Goal: Task Accomplishment & Management: Manage account settings

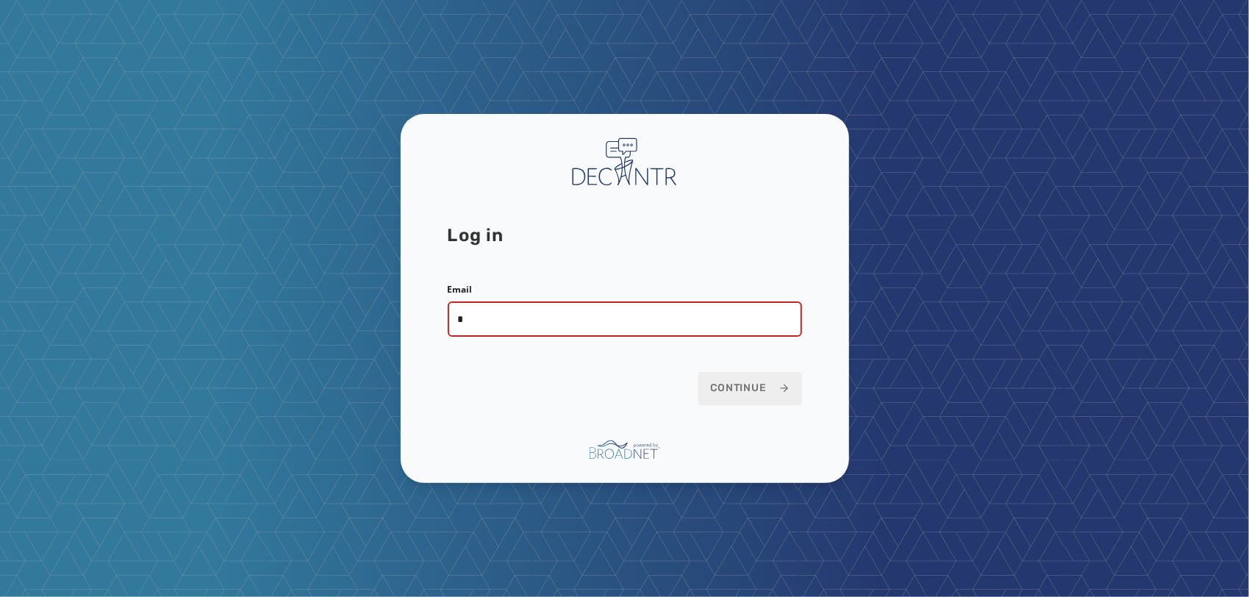
type input "**********"
click at [698, 372] on button "Continue" at bounding box center [750, 388] width 104 height 32
click at [753, 378] on button "Continue" at bounding box center [750, 388] width 104 height 32
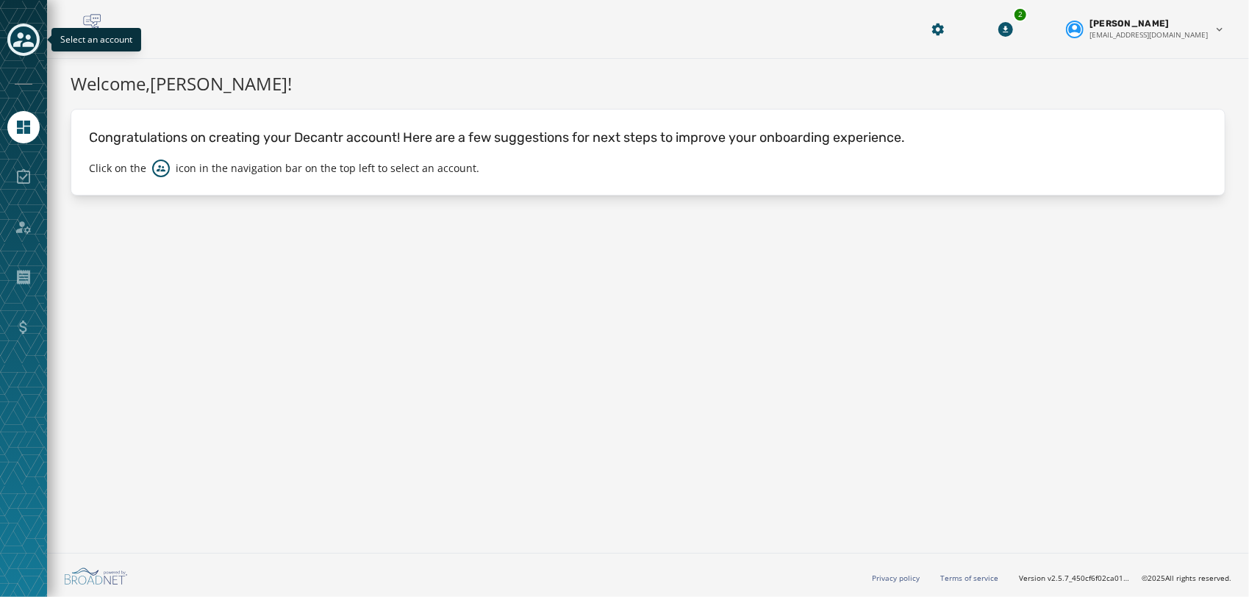
click at [27, 43] on icon "Toggle account select drawer" at bounding box center [23, 39] width 21 height 15
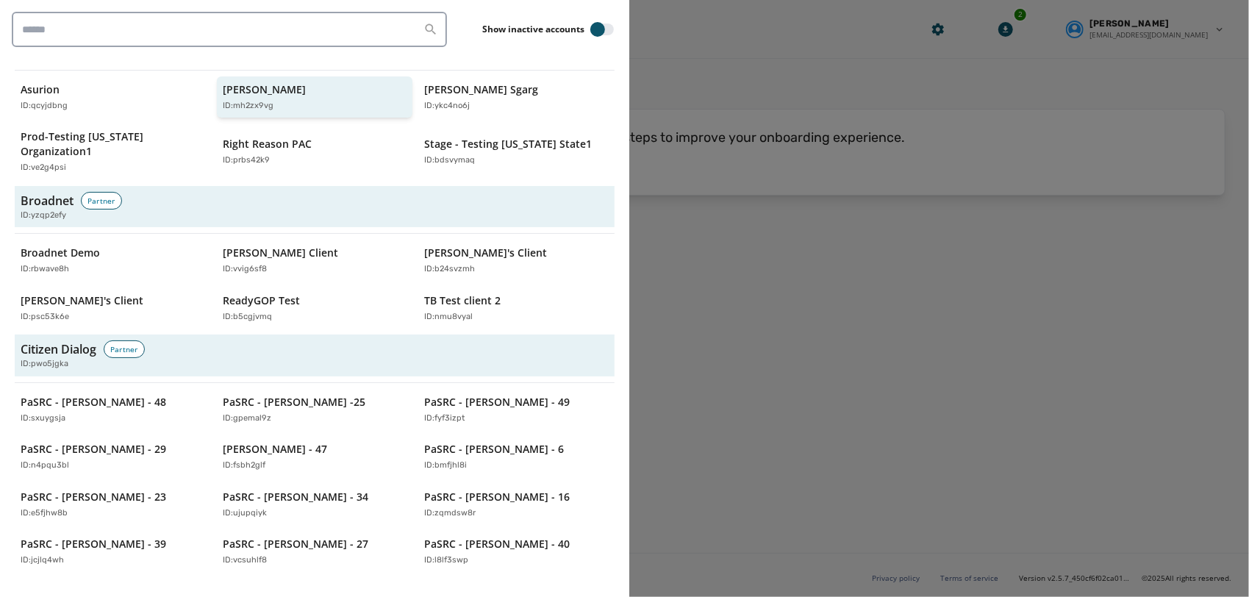
scroll to position [434, 0]
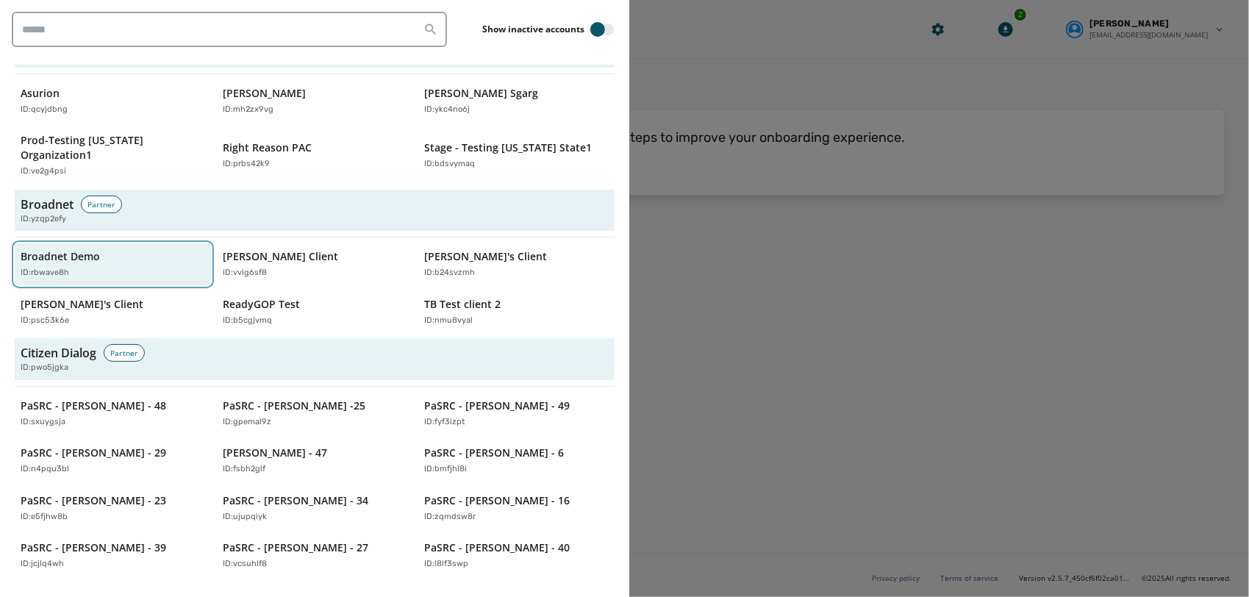
click at [43, 249] on p "Broadnet Demo" at bounding box center [60, 256] width 79 height 15
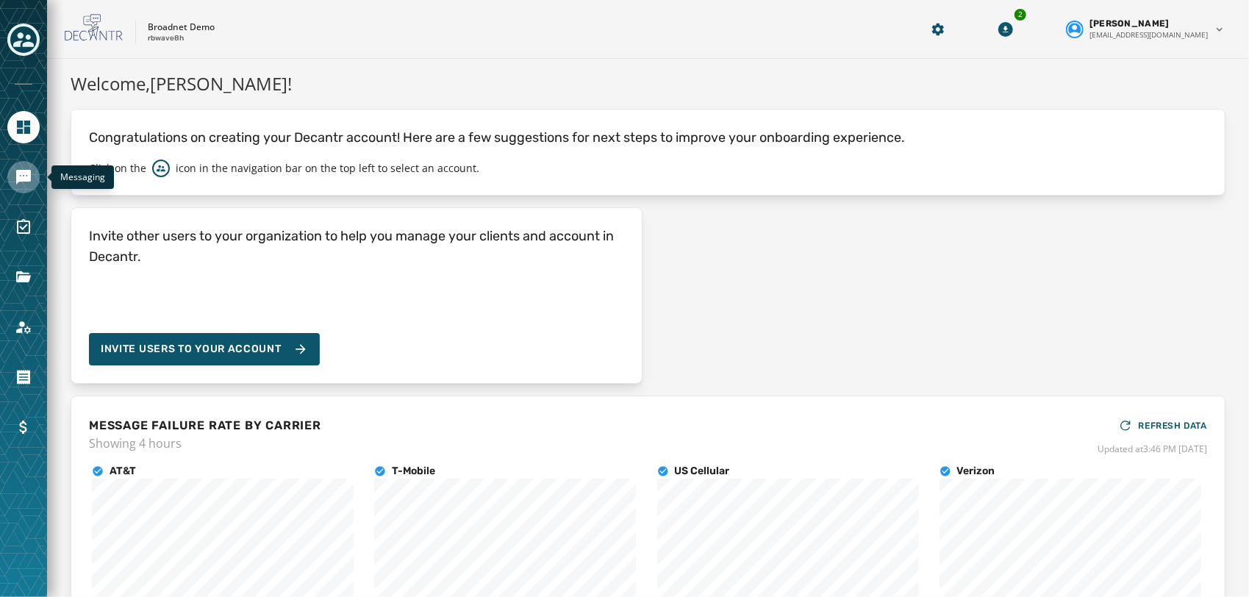
click at [18, 179] on icon "Navigate to Messaging" at bounding box center [23, 177] width 15 height 15
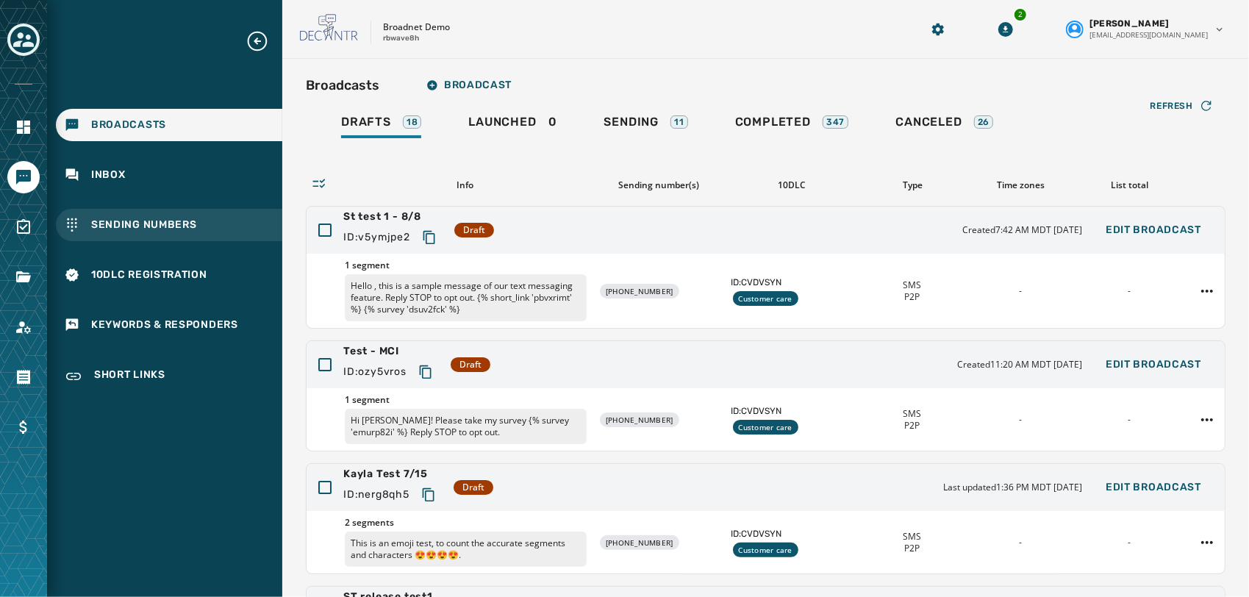
click at [145, 230] on span "Sending Numbers" at bounding box center [144, 225] width 106 height 15
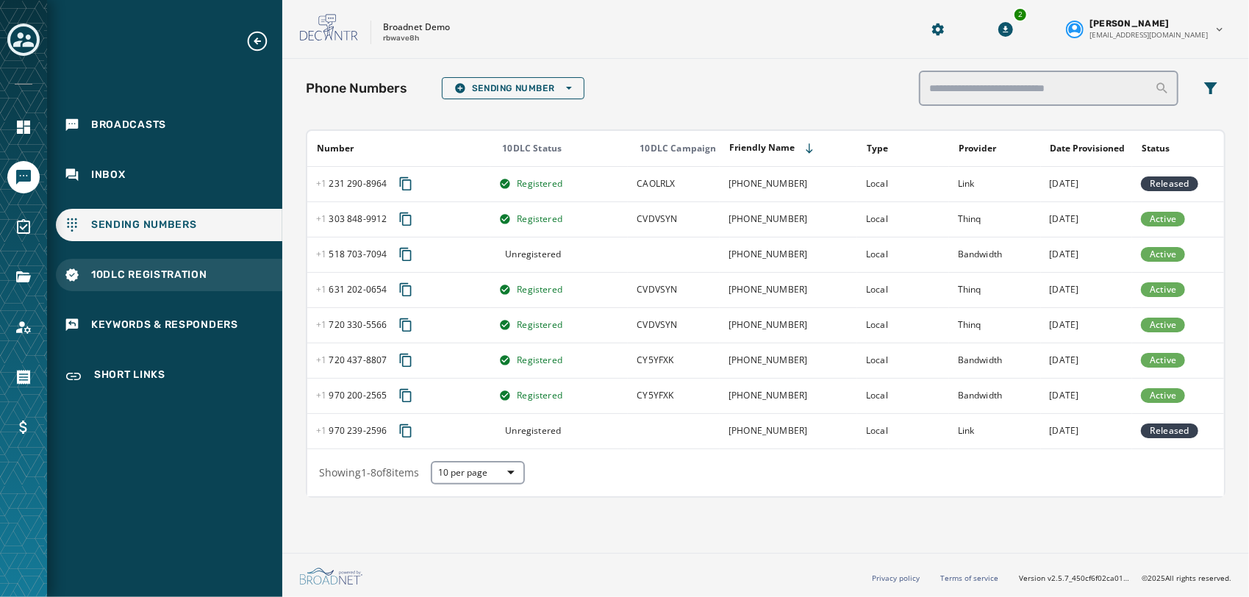
click at [136, 271] on span "10DLC Registration" at bounding box center [149, 274] width 116 height 15
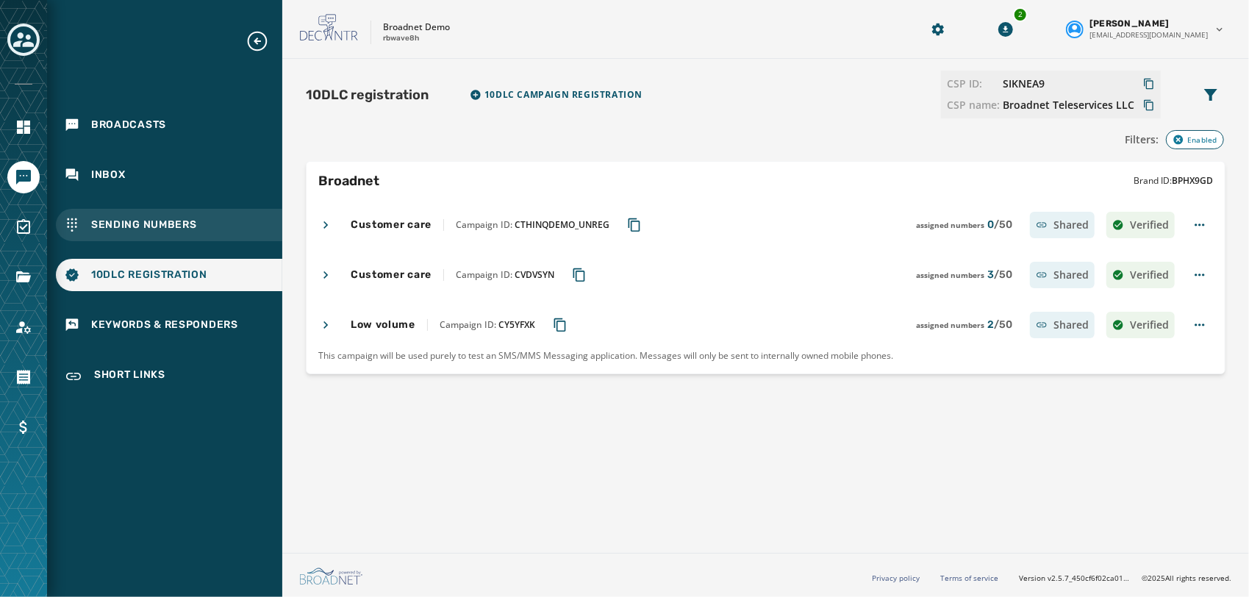
click at [176, 240] on div "Sending Numbers" at bounding box center [169, 225] width 226 height 32
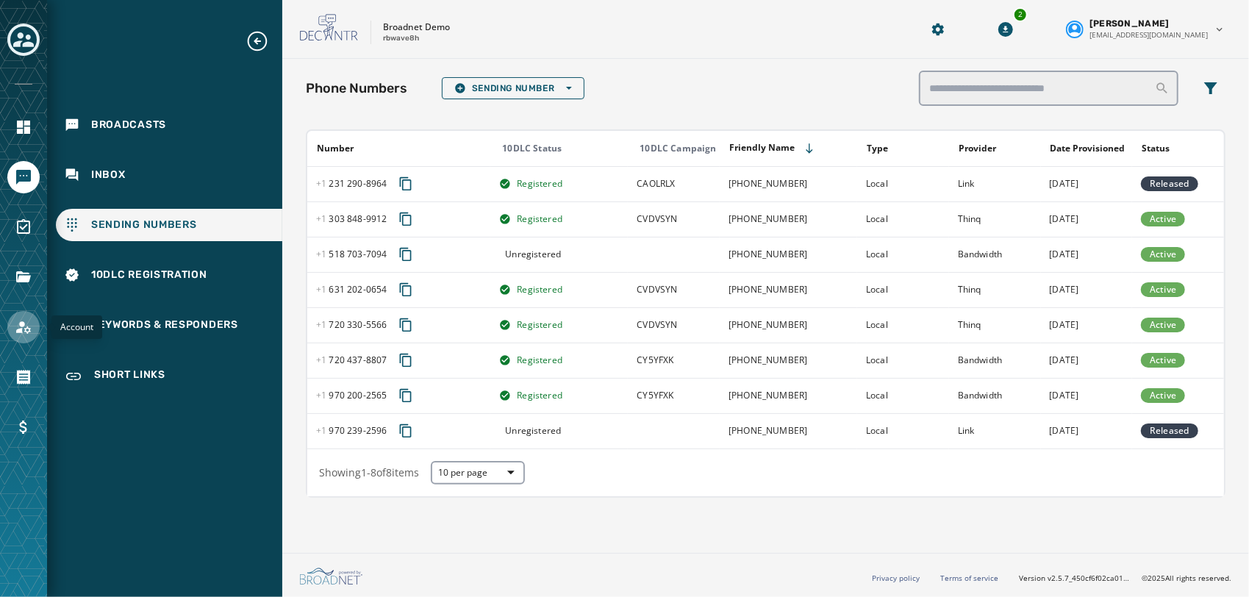
click at [21, 335] on link "Navigate to Account" at bounding box center [23, 327] width 32 height 32
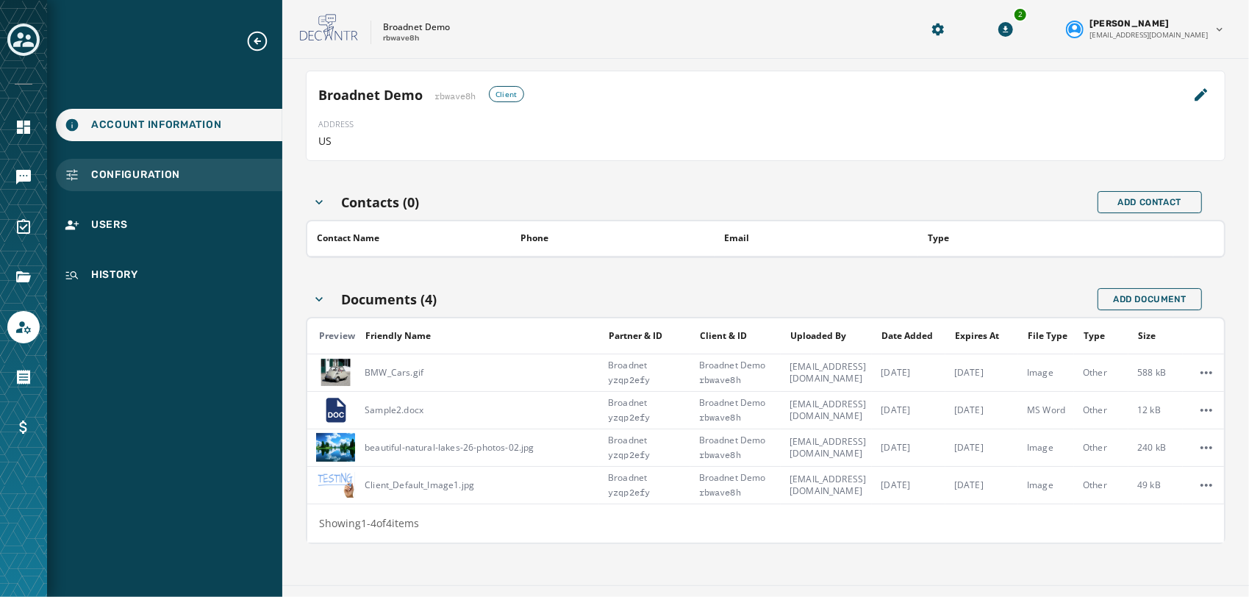
click at [140, 168] on span "Configuration" at bounding box center [135, 175] width 89 height 15
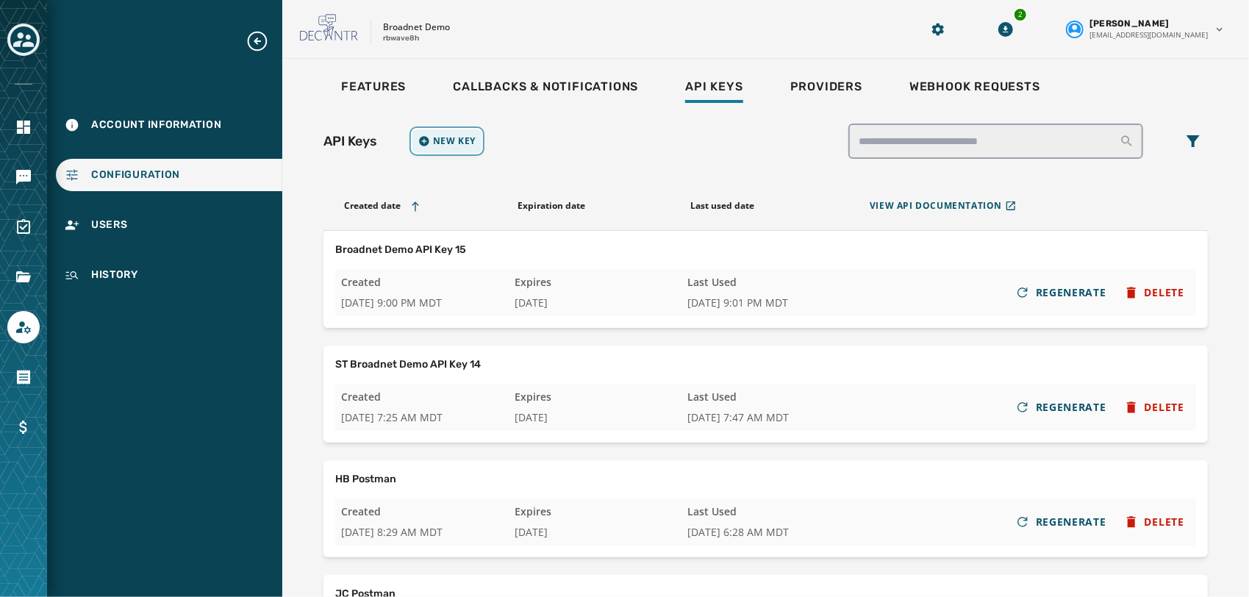
click at [458, 141] on span "New Key" at bounding box center [454, 141] width 43 height 12
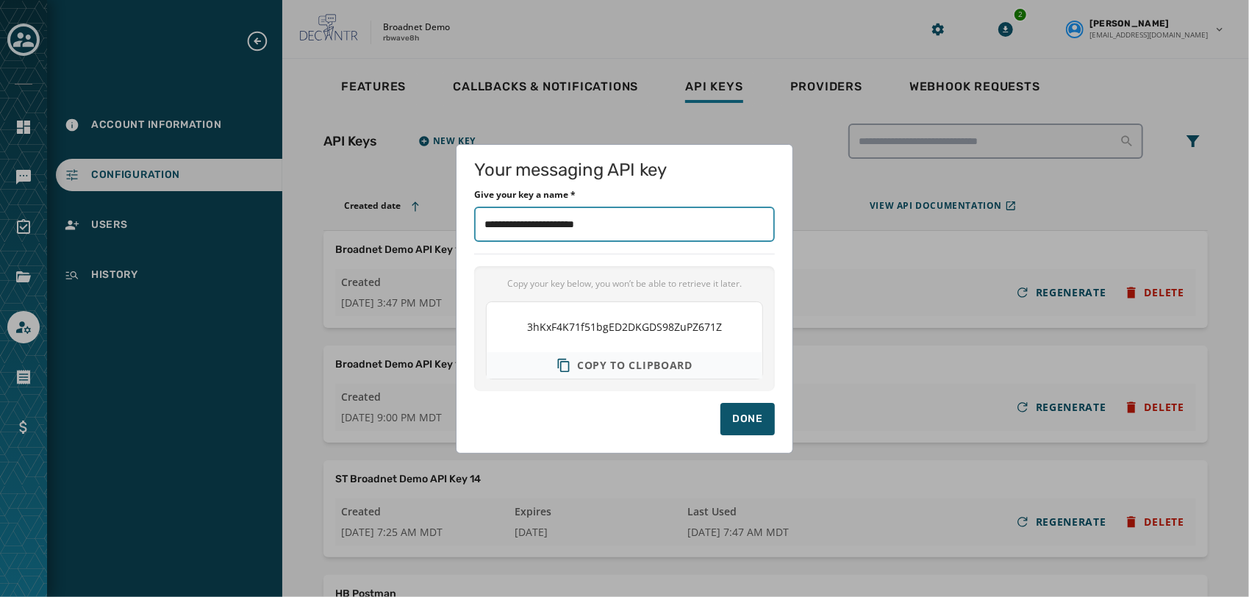
click at [645, 206] on input "Give your key a name *" at bounding box center [624, 223] width 301 height 35
drag, startPoint x: 644, startPoint y: 219, endPoint x: 356, endPoint y: 142, distance: 298.2
click at [356, 142] on div "Your messaging API key Give your key a name * Copy your key below, you won’t be…" at bounding box center [624, 298] width 1249 height 597
type input "******"
click at [663, 371] on span "Copy to clipboard" at bounding box center [634, 365] width 115 height 15
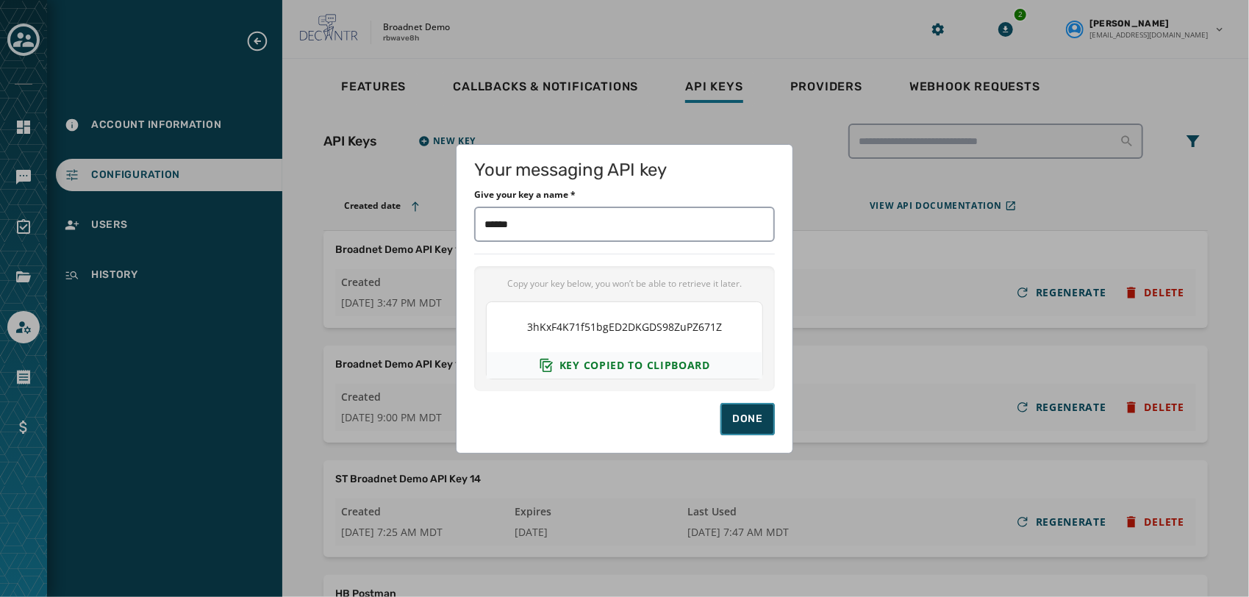
click at [744, 422] on div "Done" at bounding box center [747, 419] width 31 height 15
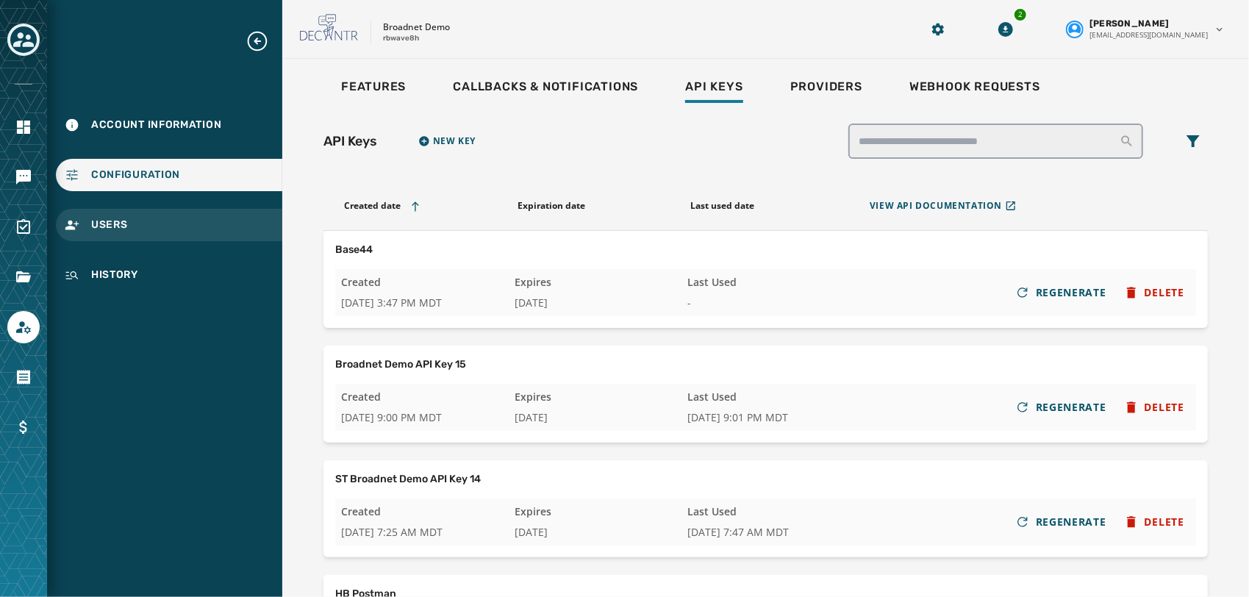
click at [175, 236] on div "Users" at bounding box center [169, 225] width 226 height 32
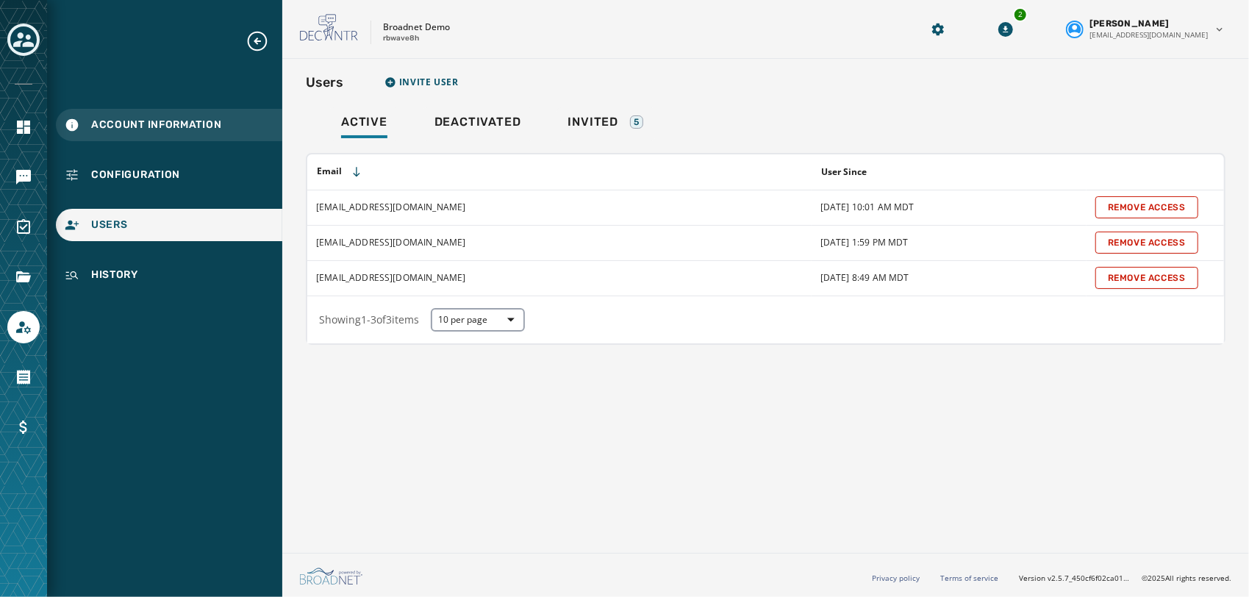
click at [118, 119] on span "Account Information" at bounding box center [156, 125] width 130 height 15
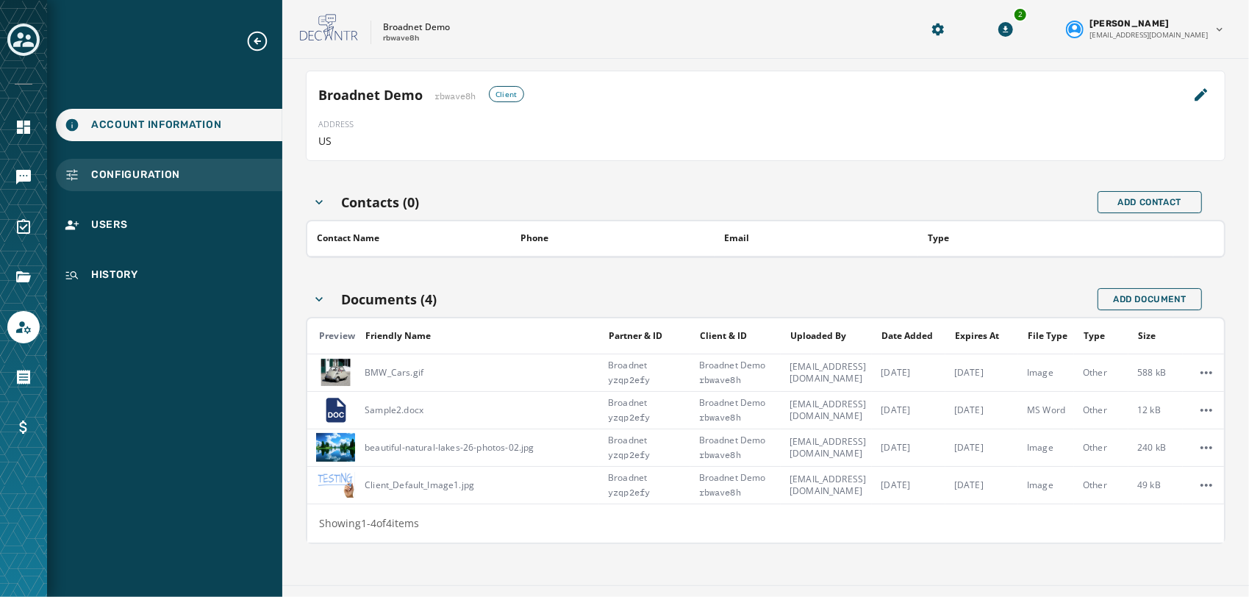
click at [134, 181] on span "Configuration" at bounding box center [135, 175] width 89 height 15
